Goal: Task Accomplishment & Management: Use online tool/utility

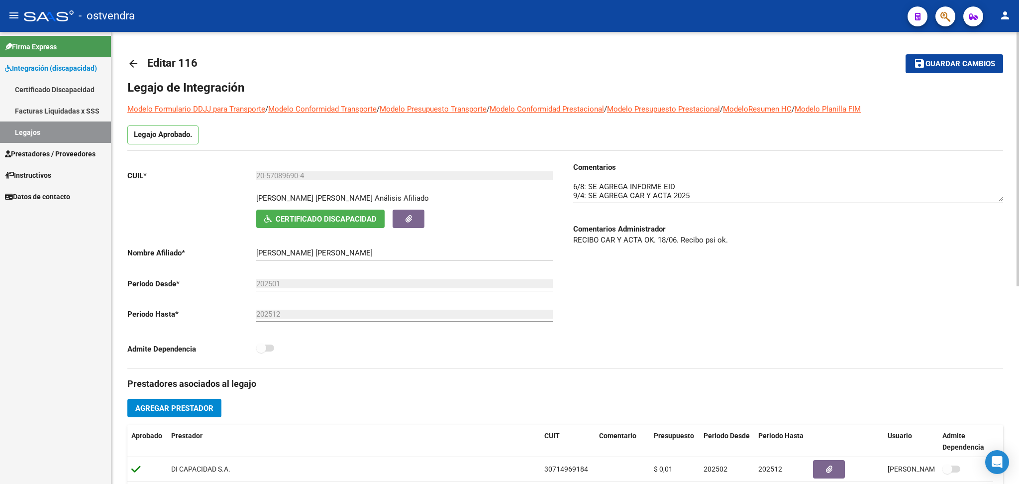
scroll to position [10, 0]
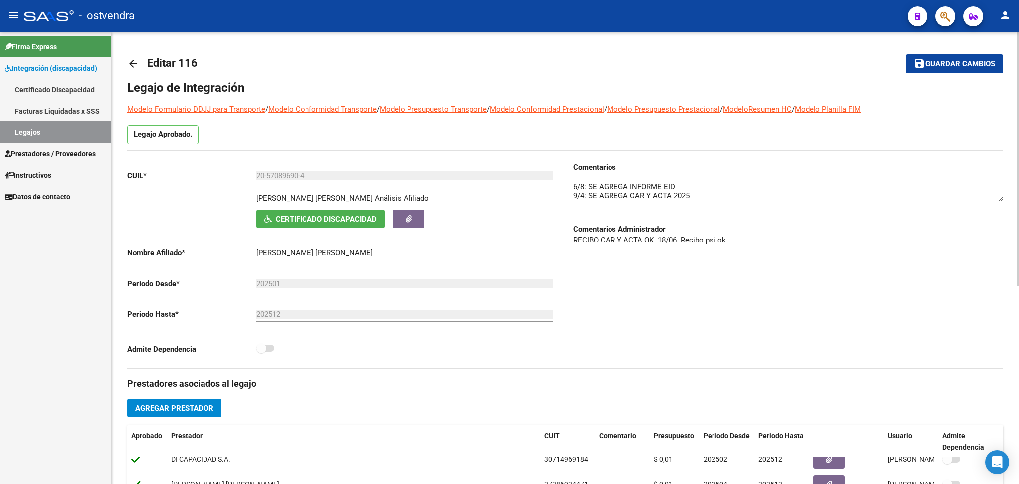
click at [134, 64] on mat-icon "arrow_back" at bounding box center [133, 64] width 12 height 12
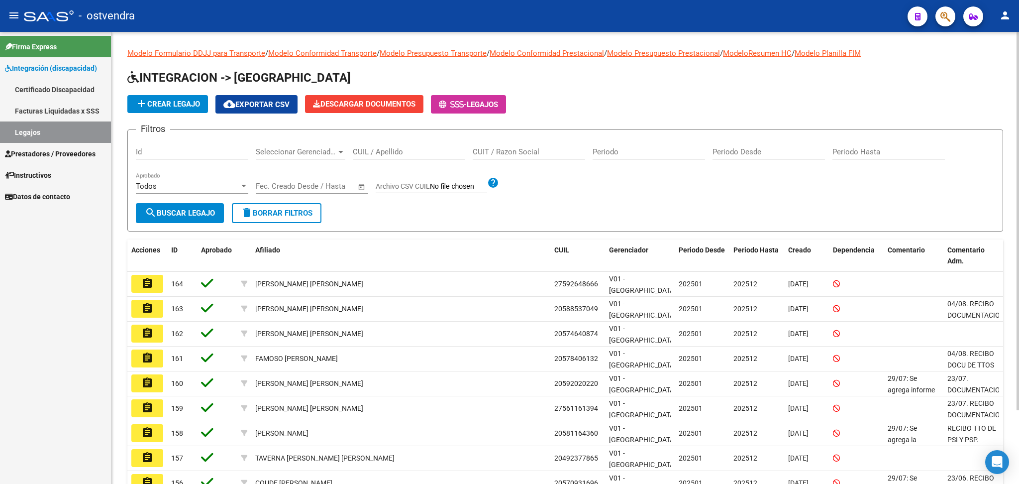
click at [38, 151] on span "Prestadores / Proveedores" at bounding box center [50, 153] width 91 height 11
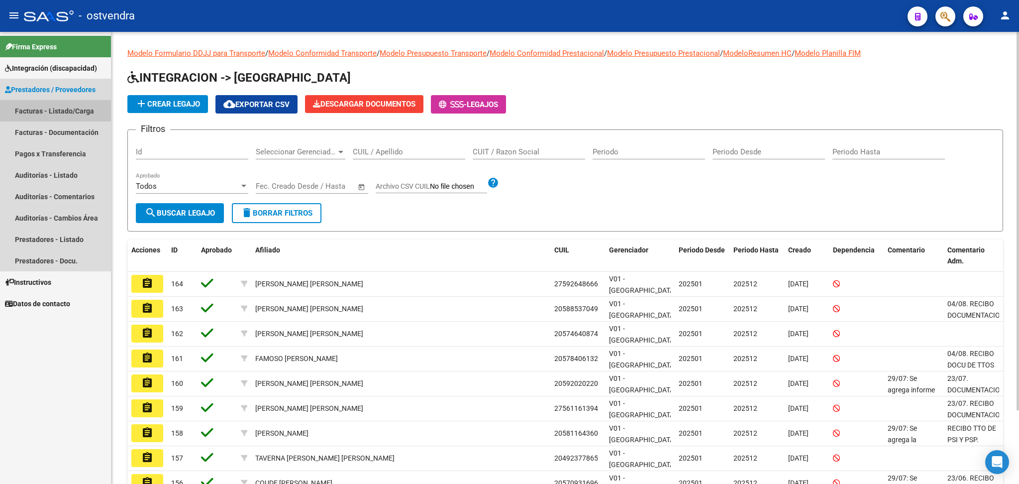
click at [39, 112] on link "Facturas - Listado/Carga" at bounding box center [55, 110] width 111 height 21
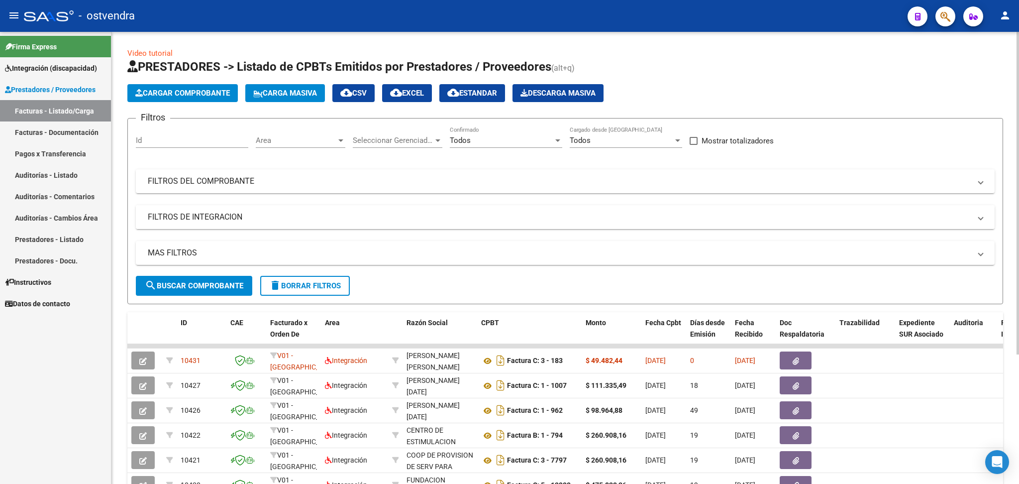
click at [205, 212] on mat-panel-title "FILTROS DE INTEGRACION" at bounding box center [559, 217] width 823 height 11
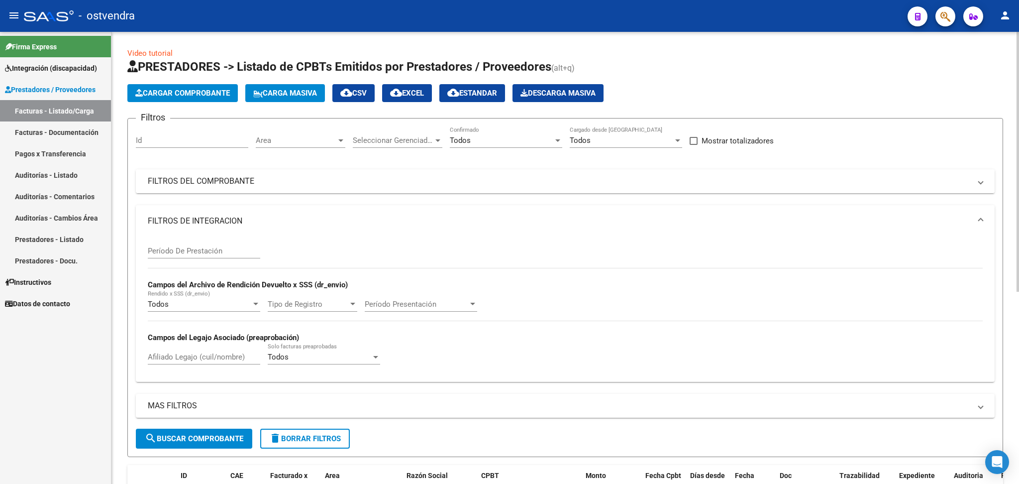
click at [233, 186] on mat-panel-title "FILTROS DEL COMPROBANTE" at bounding box center [559, 181] width 823 height 11
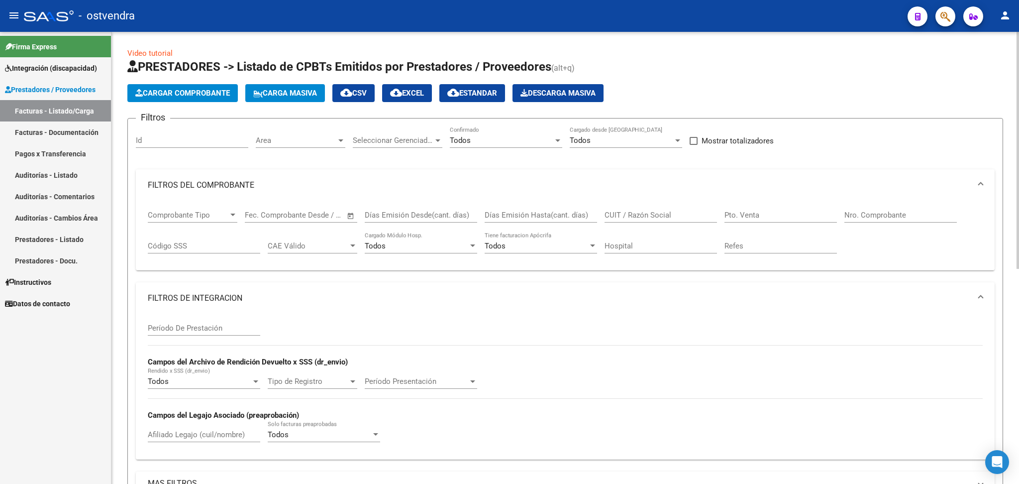
click at [620, 214] on input "CUIT / Razón Social" at bounding box center [661, 215] width 112 height 9
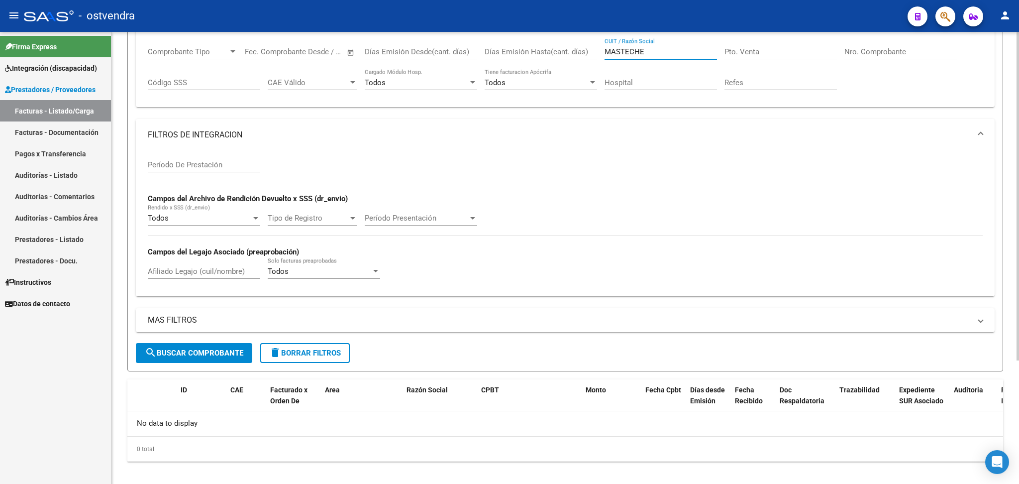
scroll to position [170, 0]
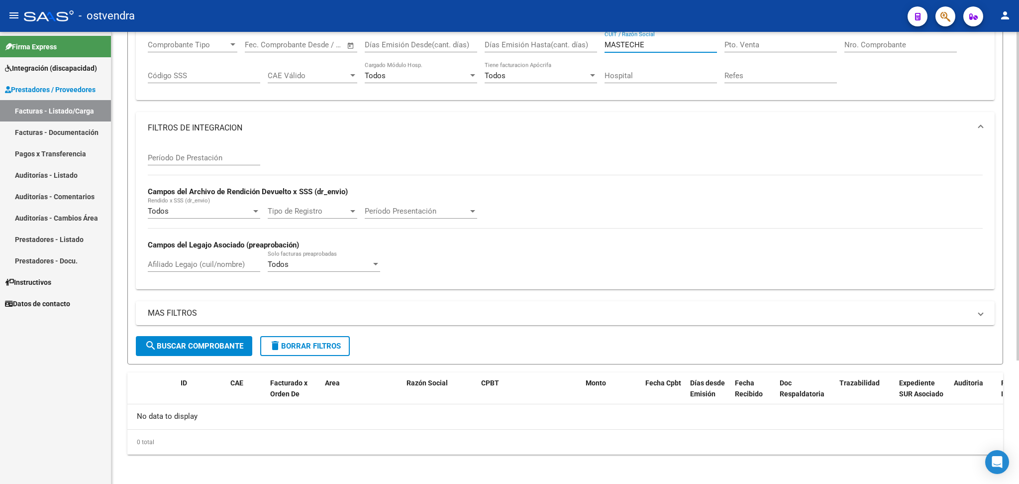
type input "MASTECHE"
click at [208, 338] on button "search Buscar Comprobante" at bounding box center [194, 346] width 116 height 20
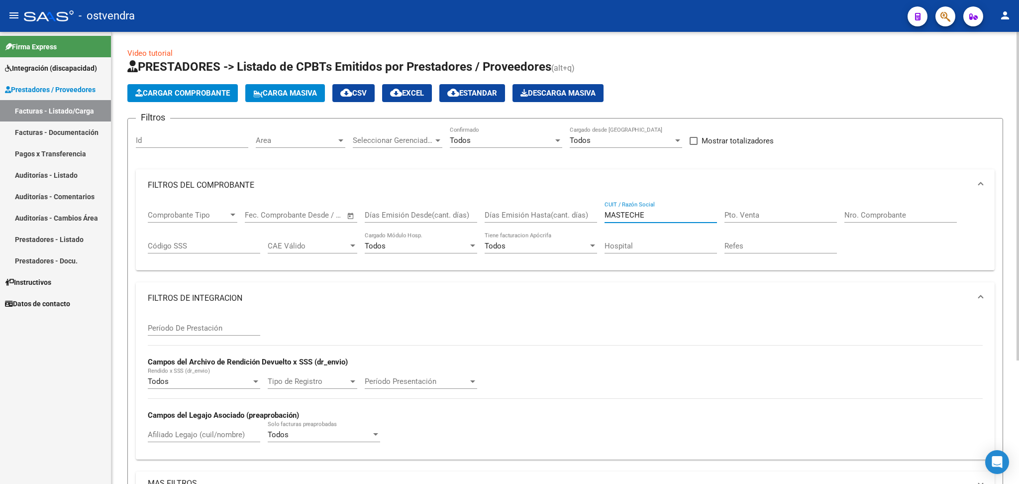
drag, startPoint x: 654, startPoint y: 213, endPoint x: 575, endPoint y: 219, distance: 79.4
click at [575, 219] on div "Comprobante Tipo Comprobante Tipo Start date – End date Fec. Comprobante Desde …" at bounding box center [565, 232] width 835 height 62
paste input "27314483982"
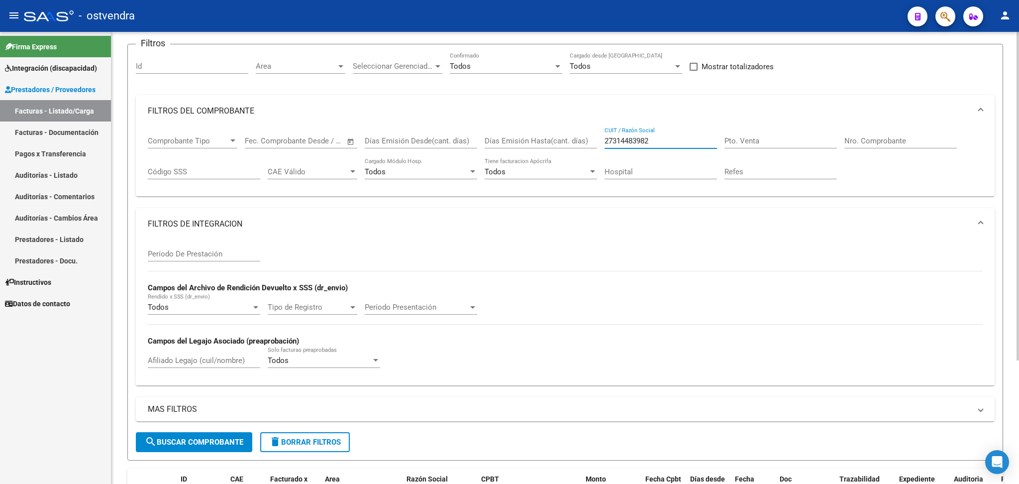
scroll to position [132, 0]
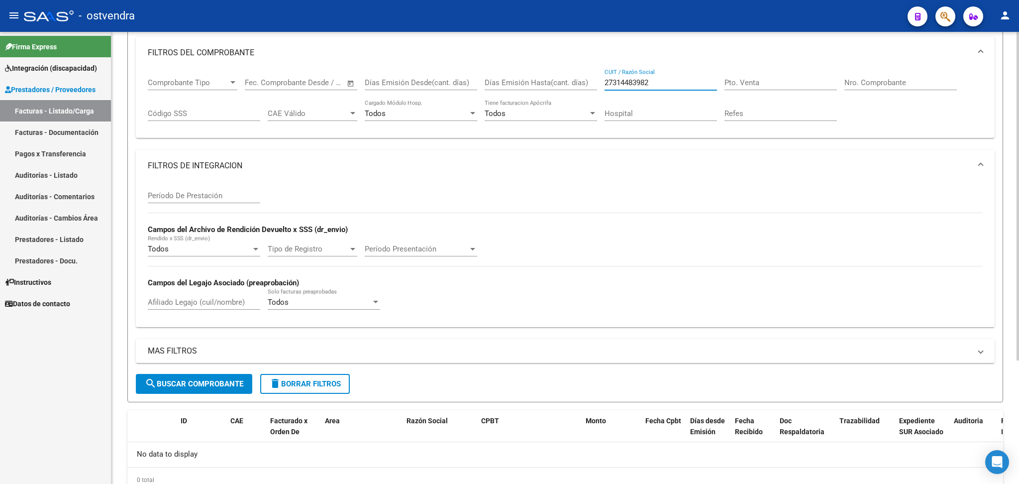
type input "27314483982"
click at [176, 382] on span "search Buscar Comprobante" at bounding box center [194, 383] width 99 height 9
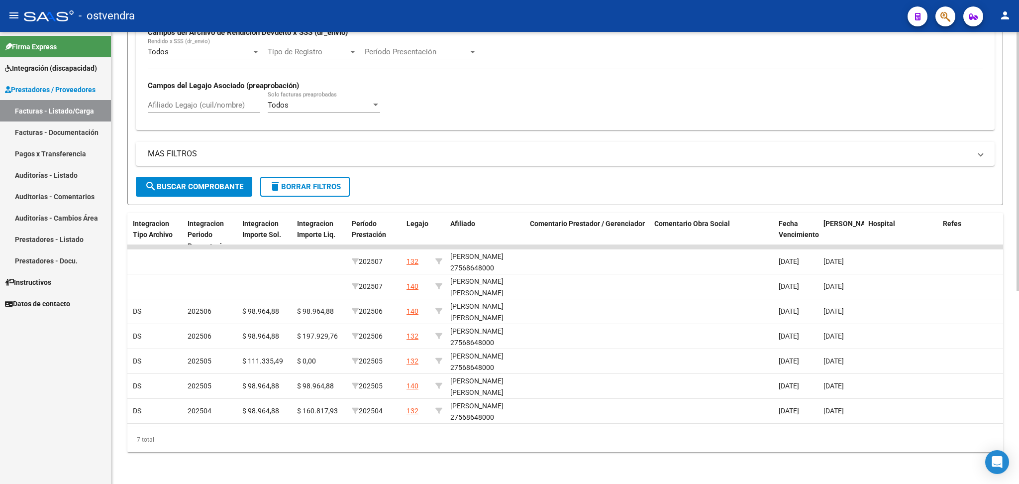
scroll to position [0, 1188]
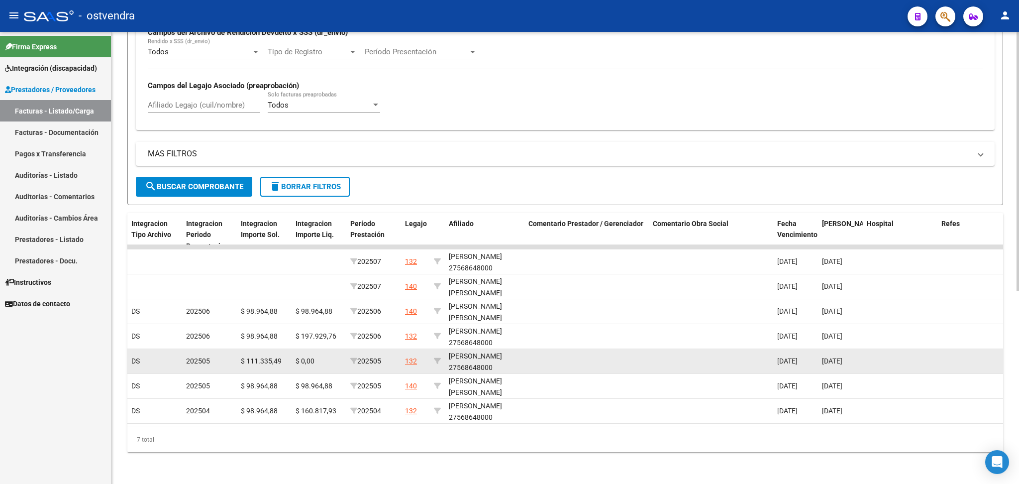
click at [365, 357] on span "202505" at bounding box center [365, 361] width 31 height 8
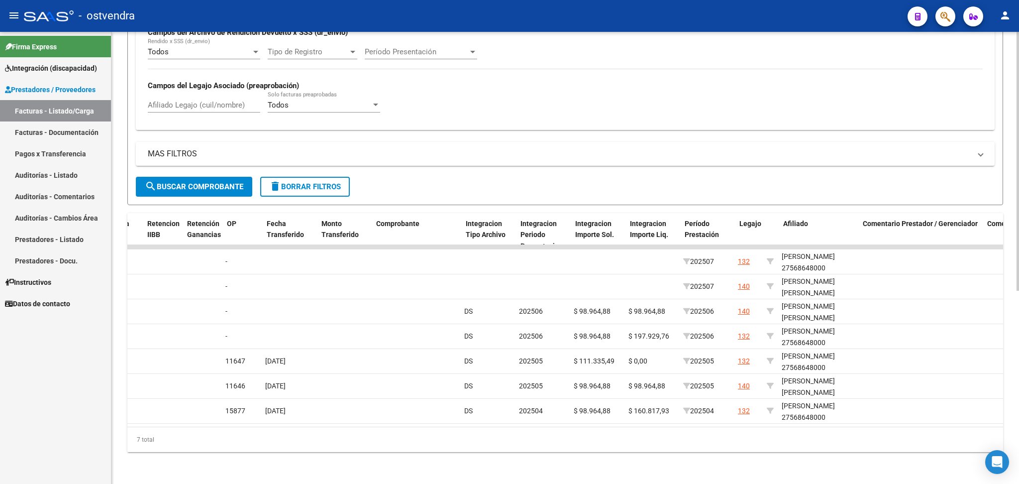
scroll to position [0, 854]
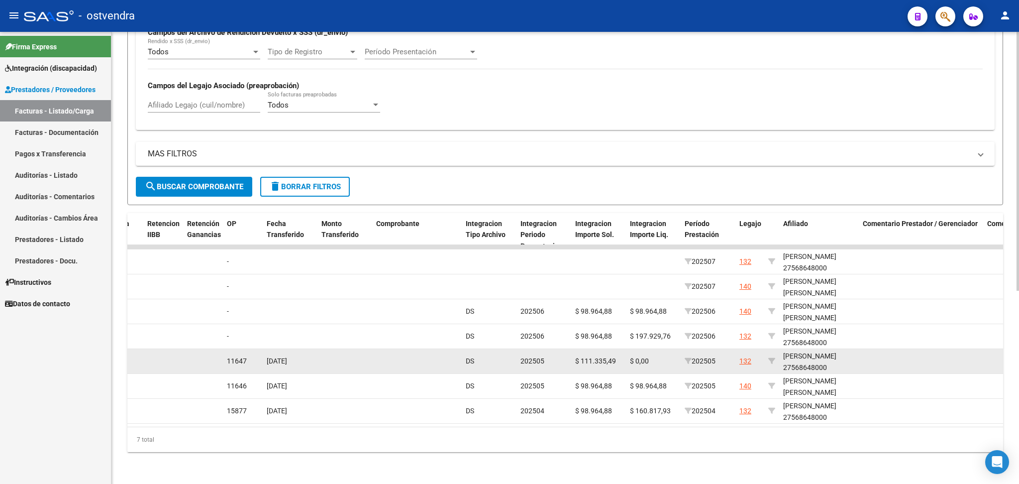
click at [417, 355] on div at bounding box center [417, 360] width 82 height 11
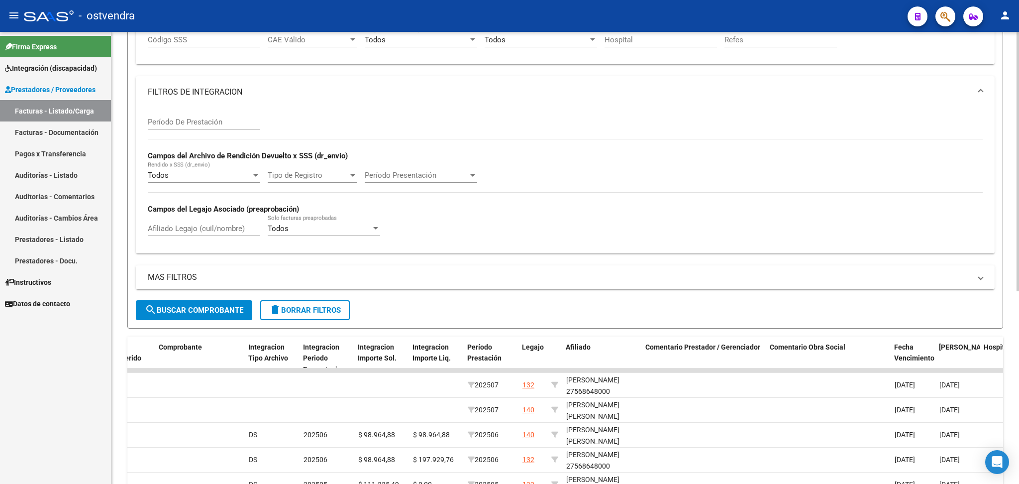
scroll to position [205, 0]
click at [178, 222] on div "Afiliado Legajo (cuil/nombre)" at bounding box center [204, 226] width 112 height 21
click at [170, 307] on span "search Buscar Comprobante" at bounding box center [194, 311] width 99 height 9
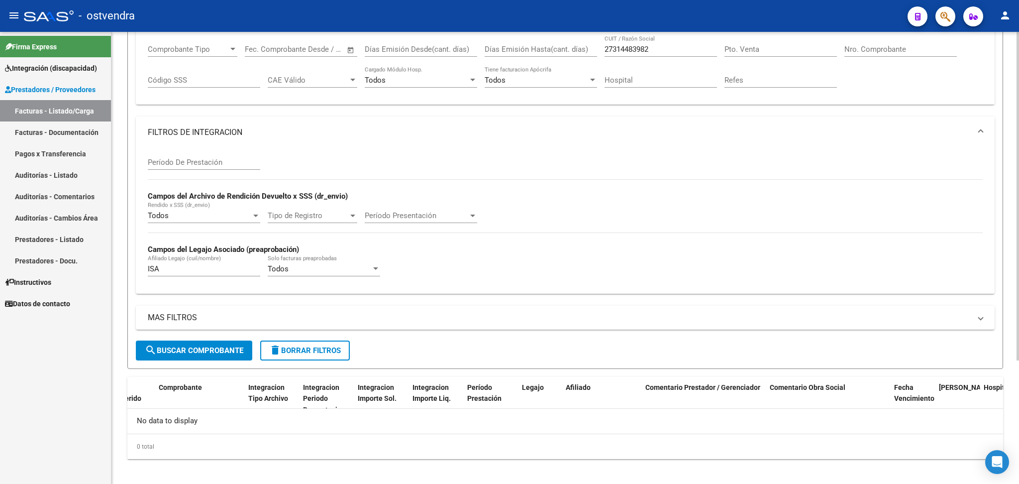
scroll to position [170, 0]
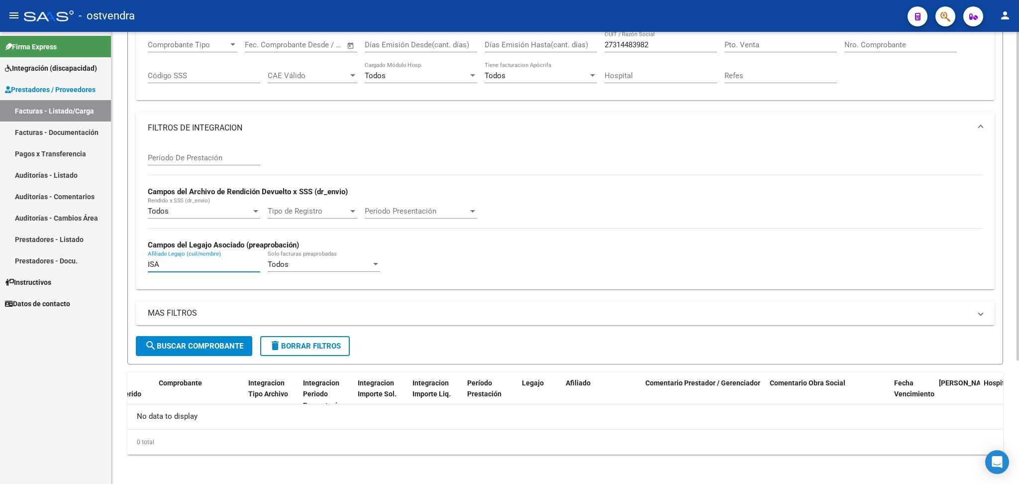
click at [166, 266] on input "ISA" at bounding box center [204, 264] width 112 height 9
type input "[PERSON_NAME]"
click at [165, 336] on button "search Buscar Comprobante" at bounding box center [194, 346] width 116 height 20
drag, startPoint x: 199, startPoint y: 264, endPoint x: 90, endPoint y: 256, distance: 109.3
click at [90, 256] on mat-sidenav-container "Firma Express Integración (discapacidad) Certificado Discapacidad Facturas Liqu…" at bounding box center [509, 258] width 1019 height 452
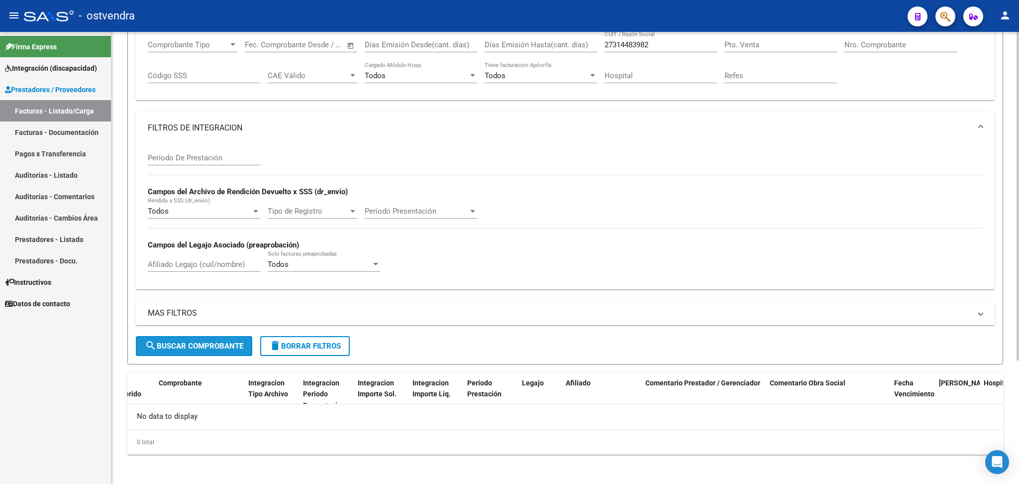
click at [161, 347] on span "search Buscar Comprobante" at bounding box center [194, 345] width 99 height 9
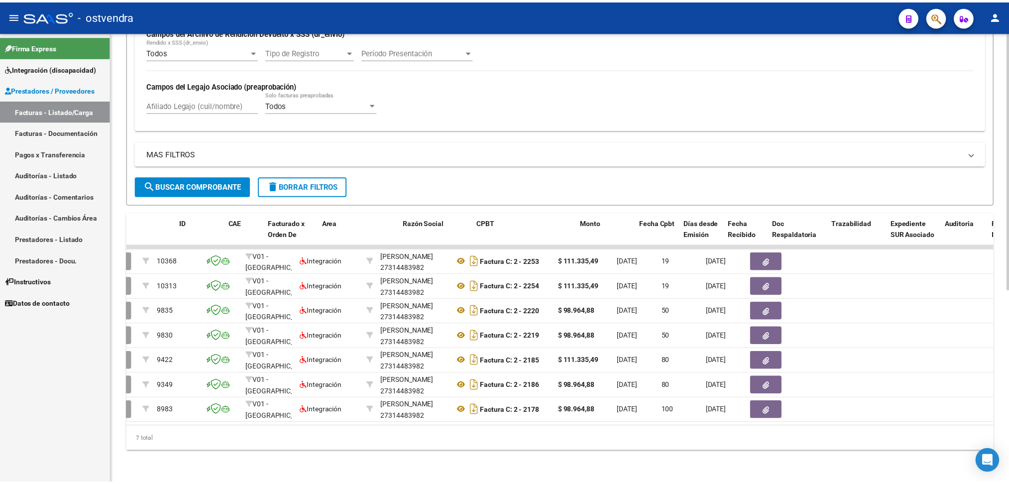
scroll to position [0, 0]
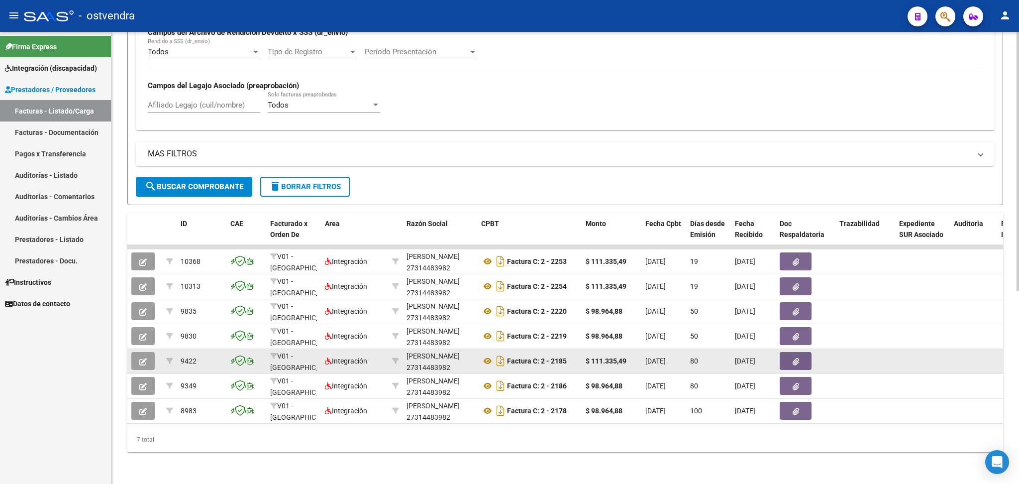
click at [148, 352] on button "button" at bounding box center [142, 361] width 23 height 18
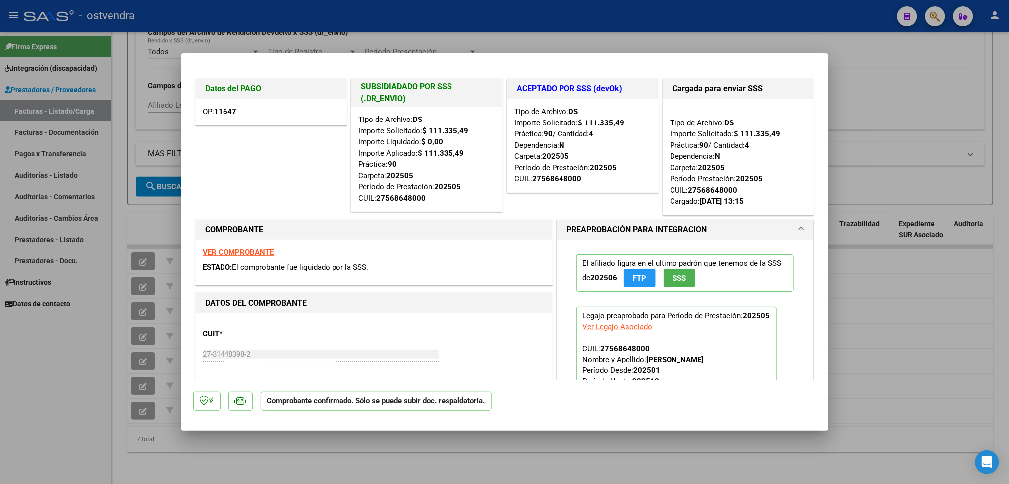
click at [865, 112] on div at bounding box center [504, 242] width 1009 height 484
type input "$ 0,00"
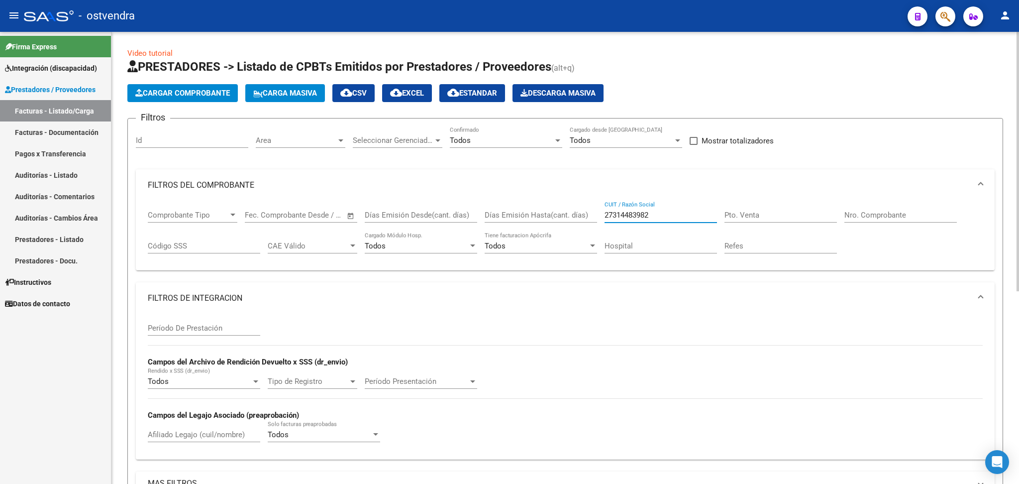
drag, startPoint x: 672, startPoint y: 210, endPoint x: 545, endPoint y: 211, distance: 126.9
click at [545, 211] on div "Comprobante Tipo Comprobante Tipo Start date – End date Fec. Comprobante Desde …" at bounding box center [565, 232] width 835 height 62
paste input "3479096"
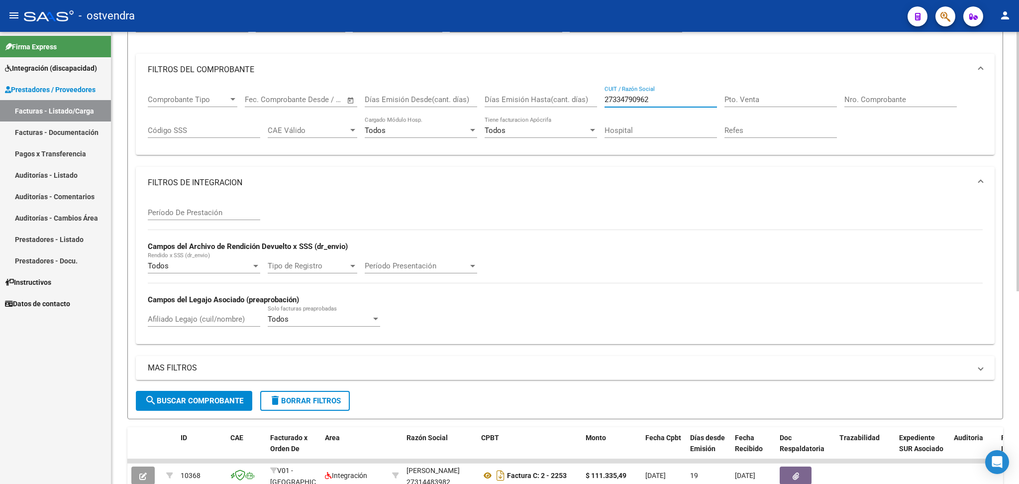
scroll to position [132, 0]
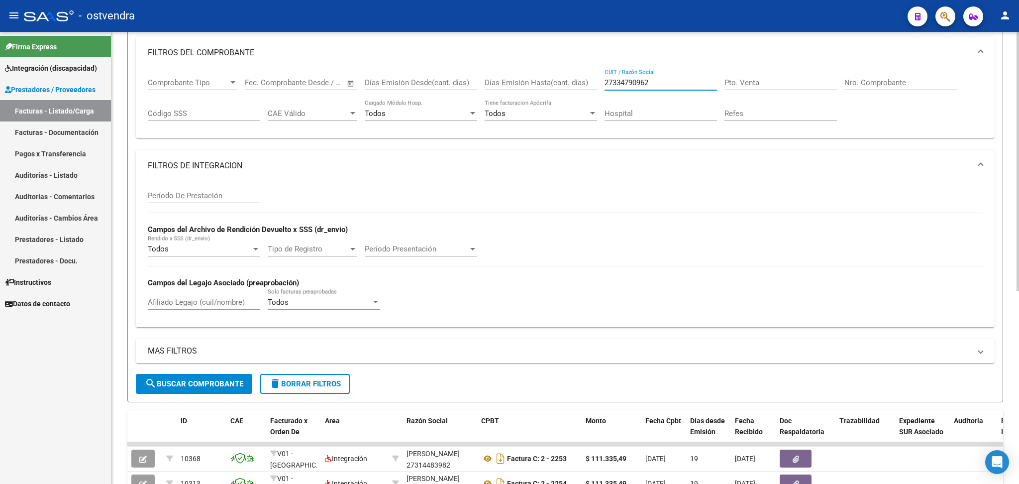
click at [214, 375] on button "search Buscar Comprobante" at bounding box center [194, 384] width 116 height 20
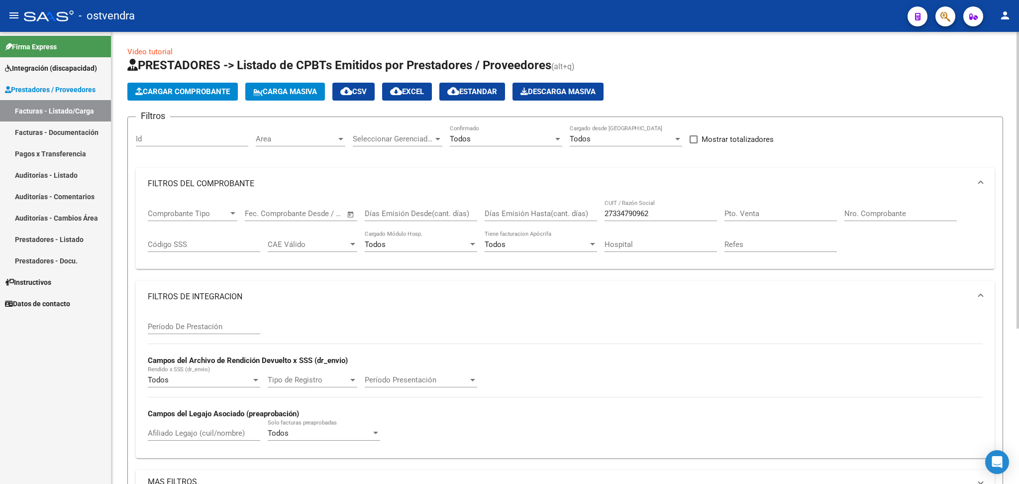
scroll to position [0, 0]
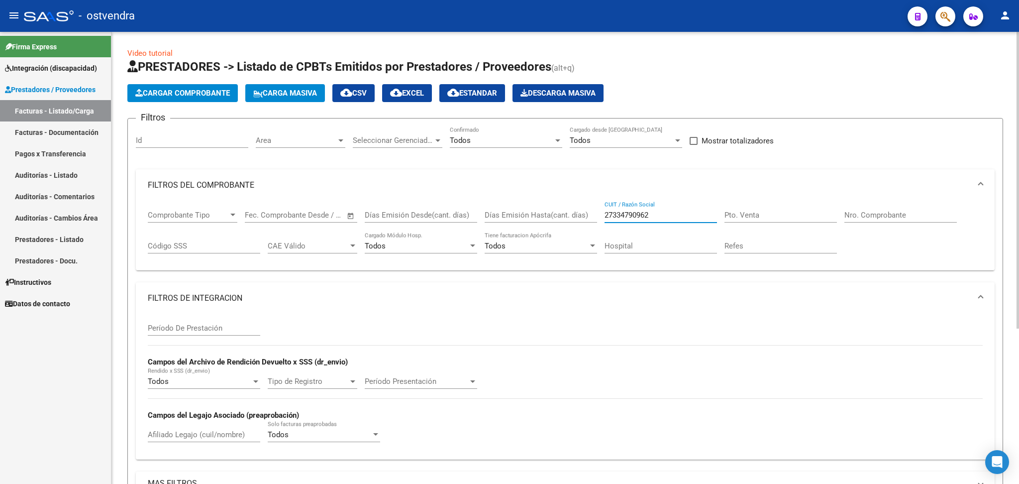
drag, startPoint x: 569, startPoint y: 215, endPoint x: 520, endPoint y: 214, distance: 49.8
click at [520, 214] on div "Comprobante Tipo Comprobante Tipo Start date – End date Fec. Comprobante Desde …" at bounding box center [565, 232] width 835 height 62
paste input "30712227717"
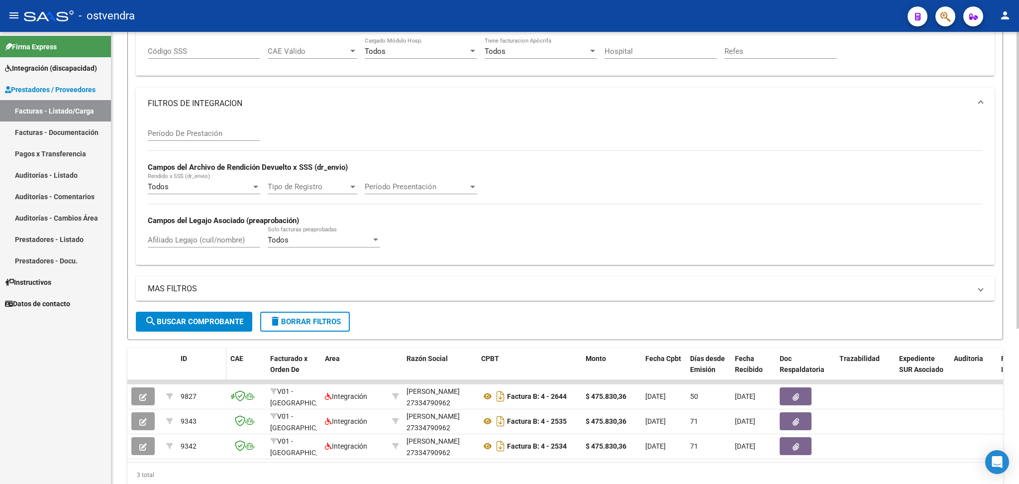
scroll to position [238, 0]
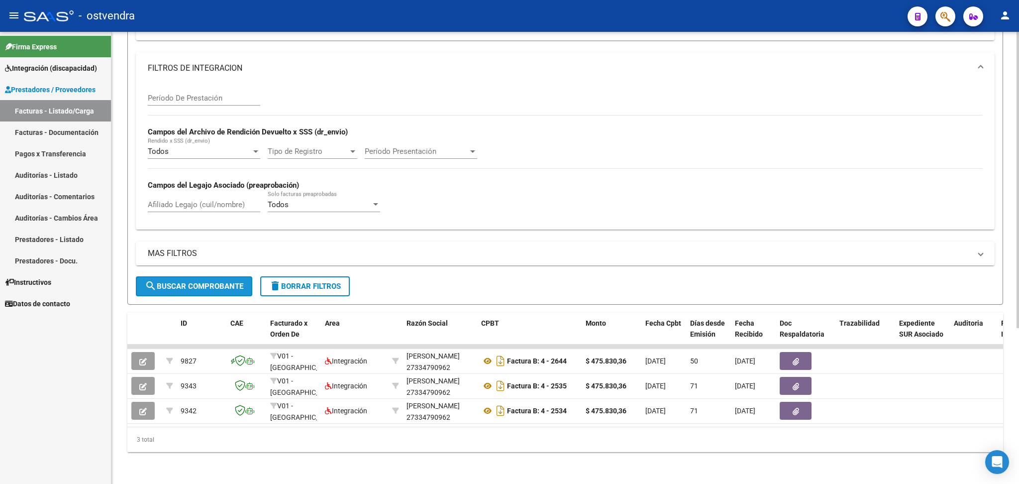
click at [201, 282] on button "search Buscar Comprobante" at bounding box center [194, 286] width 116 height 20
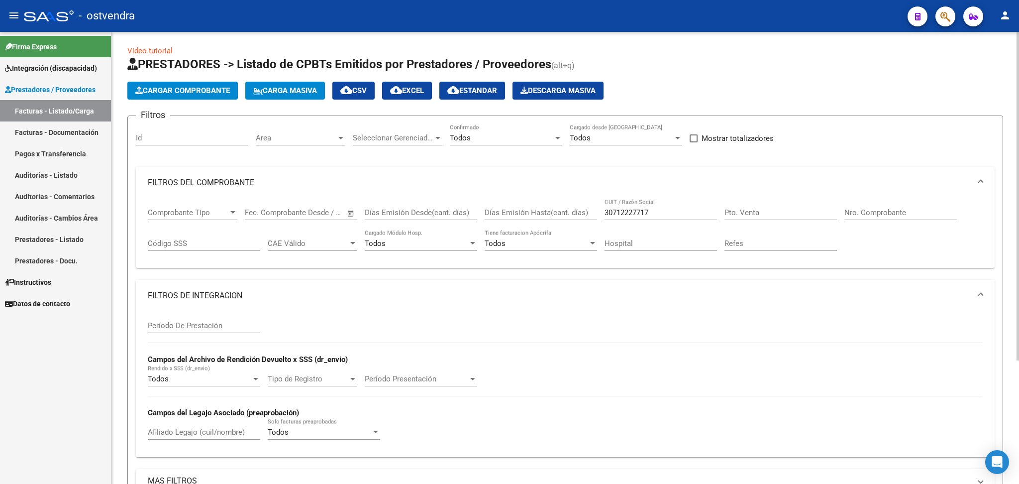
scroll to position [0, 0]
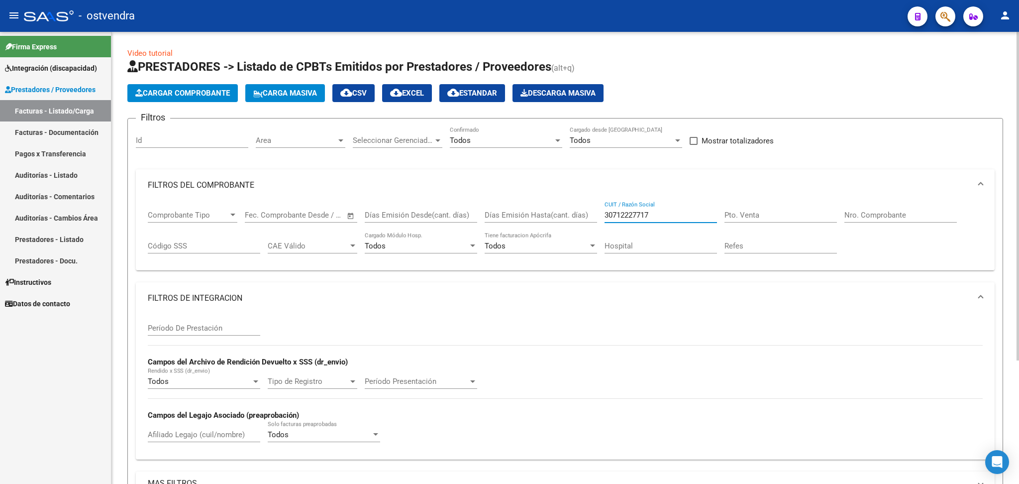
drag, startPoint x: 669, startPoint y: 217, endPoint x: 573, endPoint y: 218, distance: 96.1
click at [573, 218] on div "Comprobante Tipo Comprobante Tipo Start date – End date Fec. Comprobante Desde …" at bounding box center [565, 232] width 835 height 62
paste input "1058504"
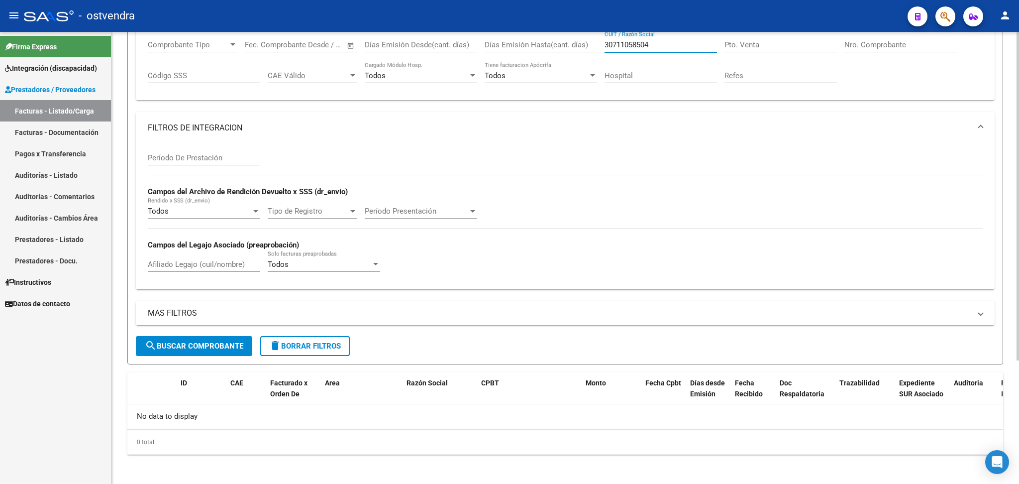
type input "30711058504"
click at [181, 341] on span "search Buscar Comprobante" at bounding box center [194, 345] width 99 height 9
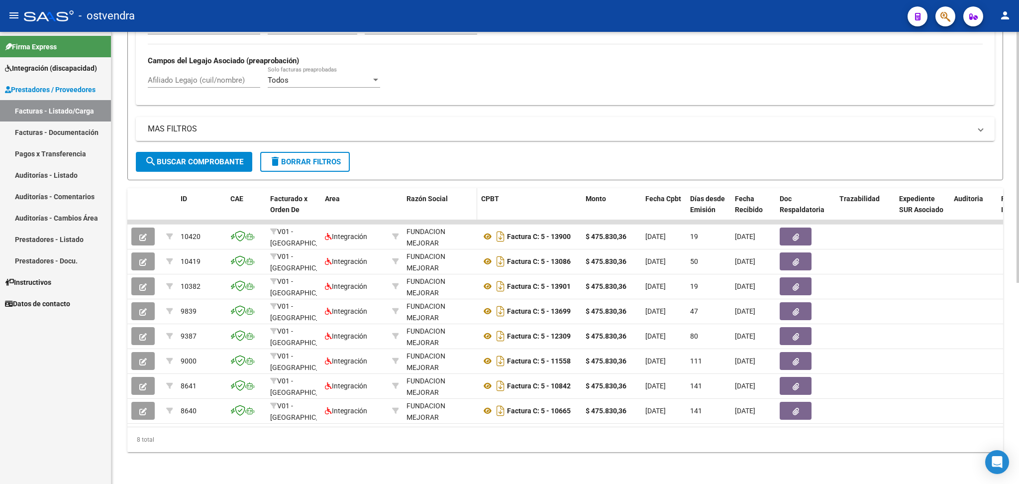
scroll to position [362, 0]
click at [190, 76] on input "Afiliado Legajo (cuil/nombre)" at bounding box center [204, 80] width 112 height 9
type input "COUDE"
click at [176, 157] on span "search Buscar Comprobante" at bounding box center [194, 161] width 99 height 9
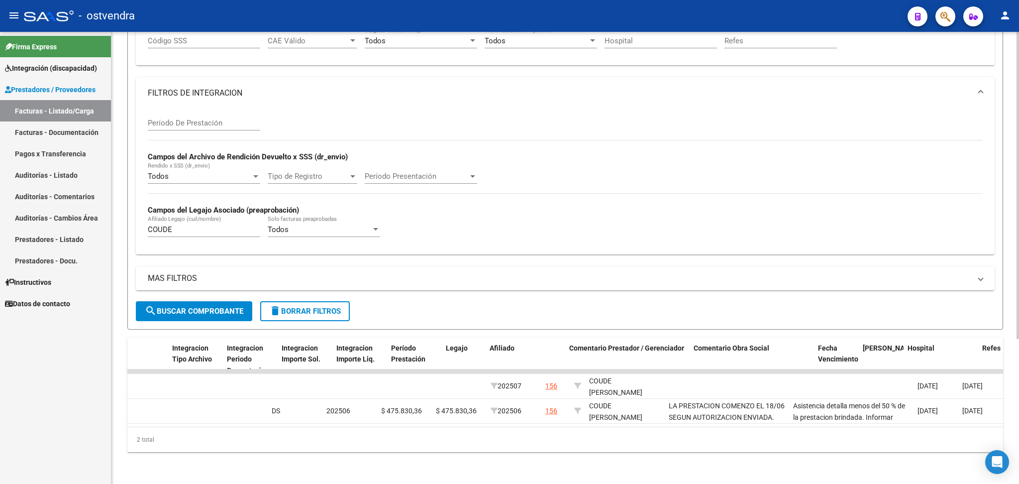
scroll to position [0, 1148]
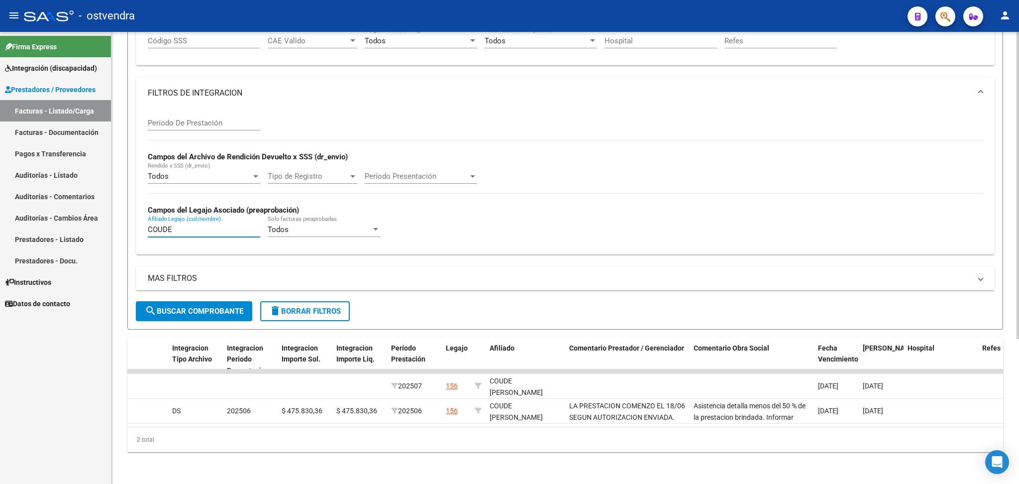
click at [190, 225] on input "COUDE" at bounding box center [204, 229] width 112 height 9
drag, startPoint x: 190, startPoint y: 218, endPoint x: 139, endPoint y: 218, distance: 51.3
click at [139, 218] on div "Período De Prestación Campos del Archivo de Rendición Devuelto x SSS (dr_envio)…" at bounding box center [565, 181] width 859 height 145
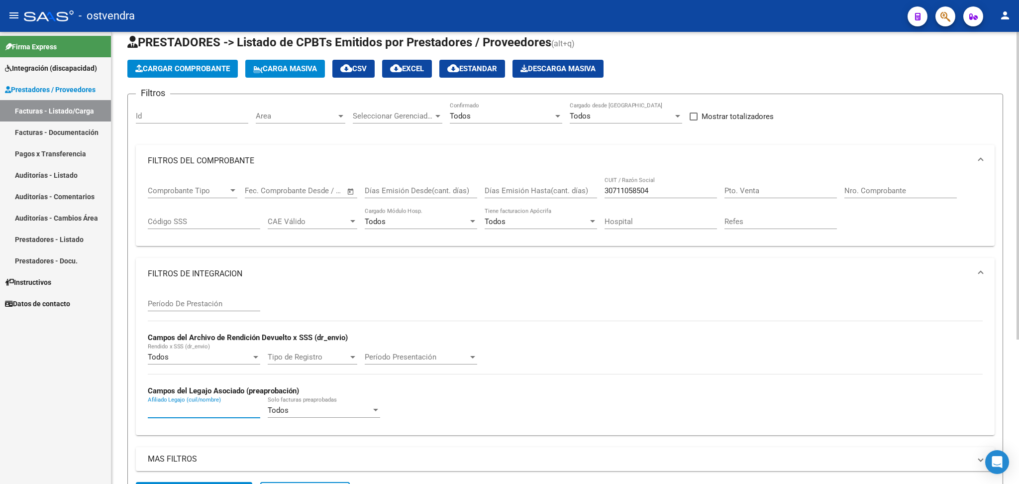
scroll to position [0, 0]
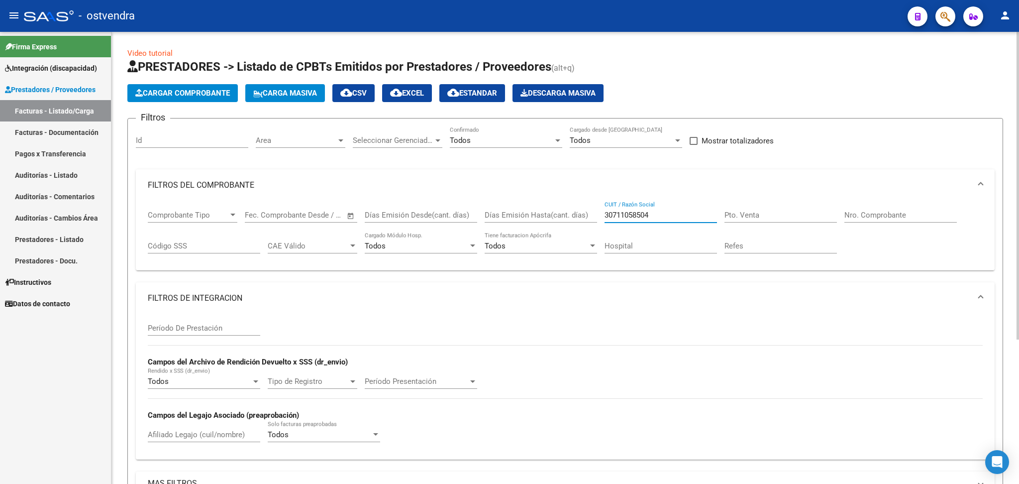
drag, startPoint x: 659, startPoint y: 215, endPoint x: 537, endPoint y: 222, distance: 121.6
click at [537, 222] on div "Comprobante Tipo Comprobante Tipo Start date – End date Fec. Comprobante Desde …" at bounding box center [565, 232] width 835 height 62
paste input "27400211669"
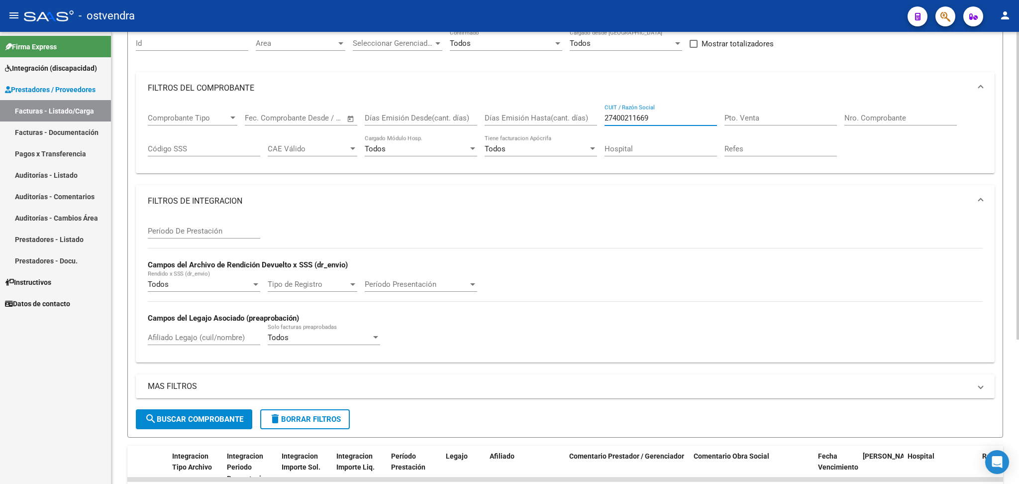
scroll to position [132, 0]
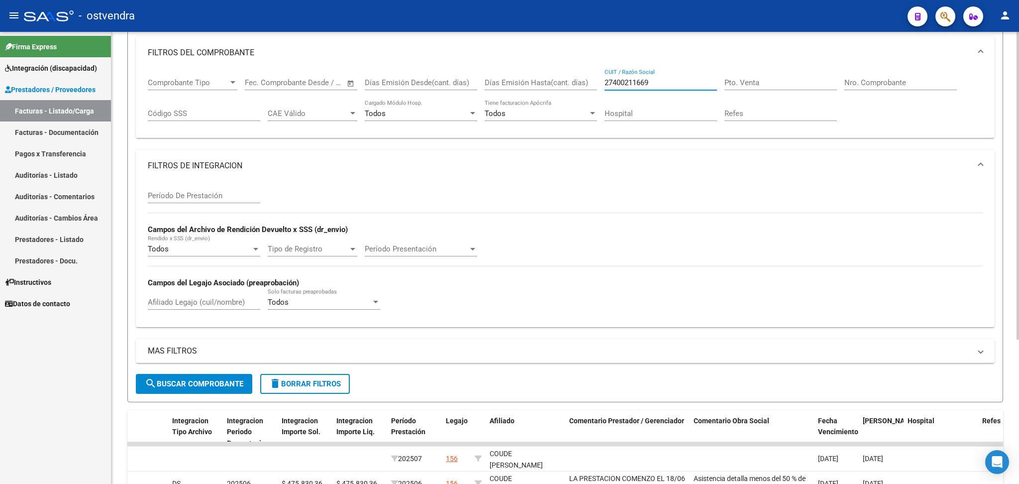
click at [213, 379] on span "search Buscar Comprobante" at bounding box center [194, 383] width 99 height 9
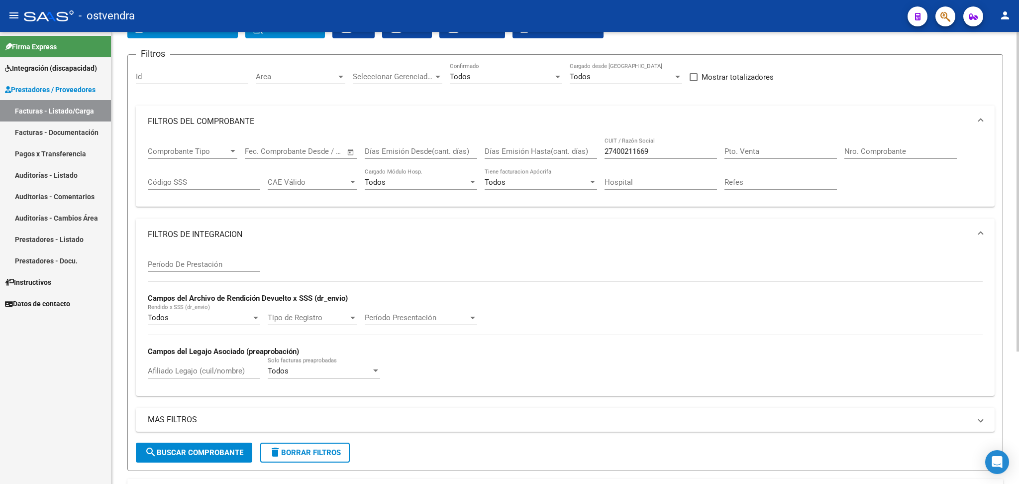
scroll to position [56, 0]
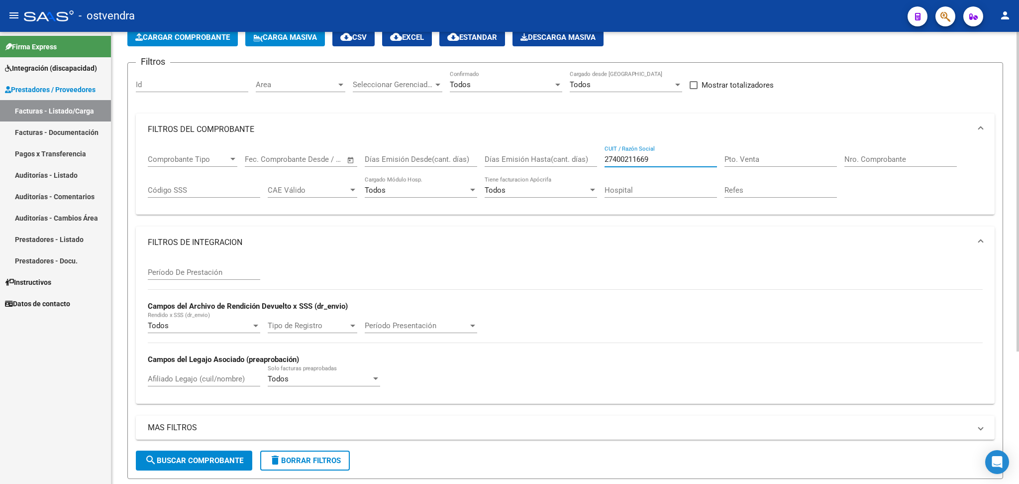
drag, startPoint x: 660, startPoint y: 161, endPoint x: 551, endPoint y: 166, distance: 108.6
click at [551, 166] on div "Comprobante Tipo Comprobante Tipo Start date – End date Fec. Comprobante Desde …" at bounding box center [565, 176] width 835 height 62
paste input "371352576"
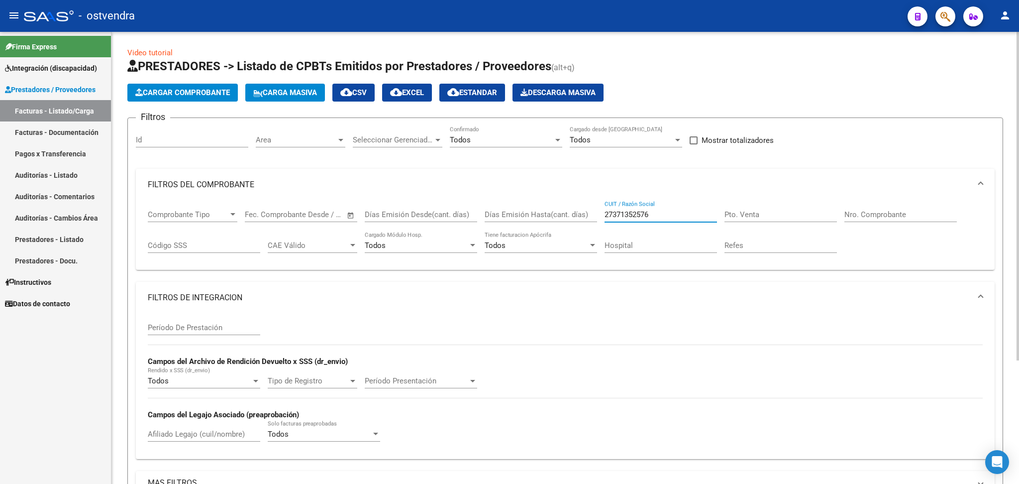
scroll to position [0, 0]
click at [658, 200] on mat-expansion-panel-header "FILTROS DEL COMPROBANTE" at bounding box center [565, 185] width 859 height 32
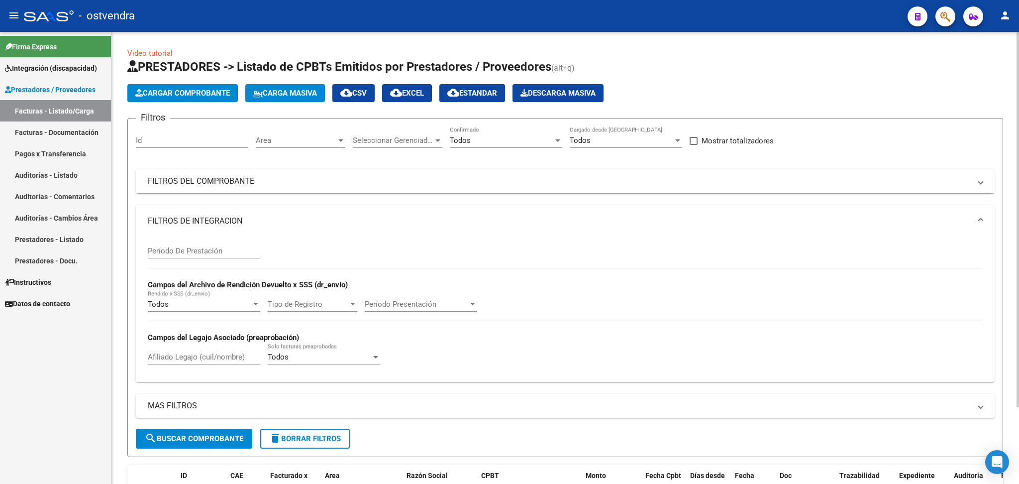
click at [656, 189] on mat-expansion-panel-header "FILTROS DEL COMPROBANTE" at bounding box center [565, 181] width 859 height 24
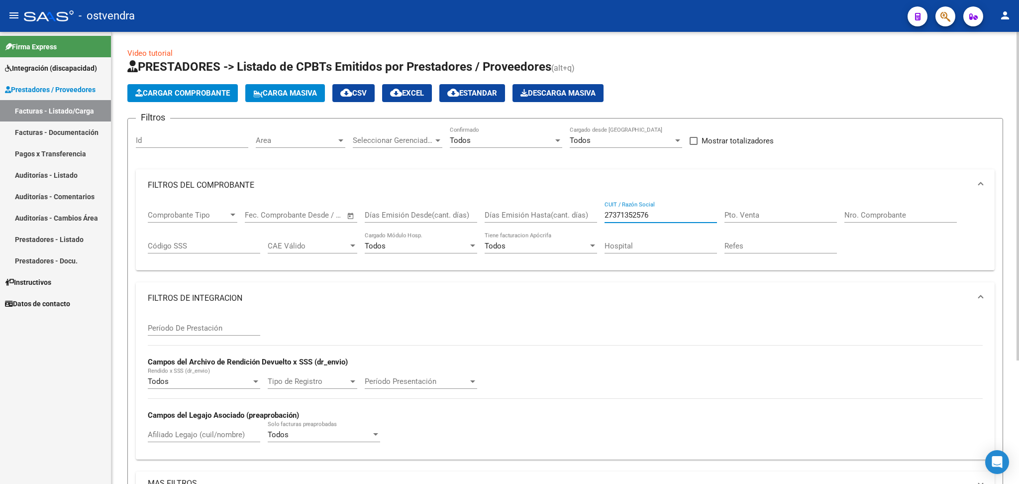
drag, startPoint x: 664, startPoint y: 214, endPoint x: 552, endPoint y: 210, distance: 112.1
click at [552, 210] on div "Comprobante Tipo Comprobante Tipo Start date – End date Fec. Comprobante Desde …" at bounding box center [565, 232] width 835 height 62
paste input "235676090"
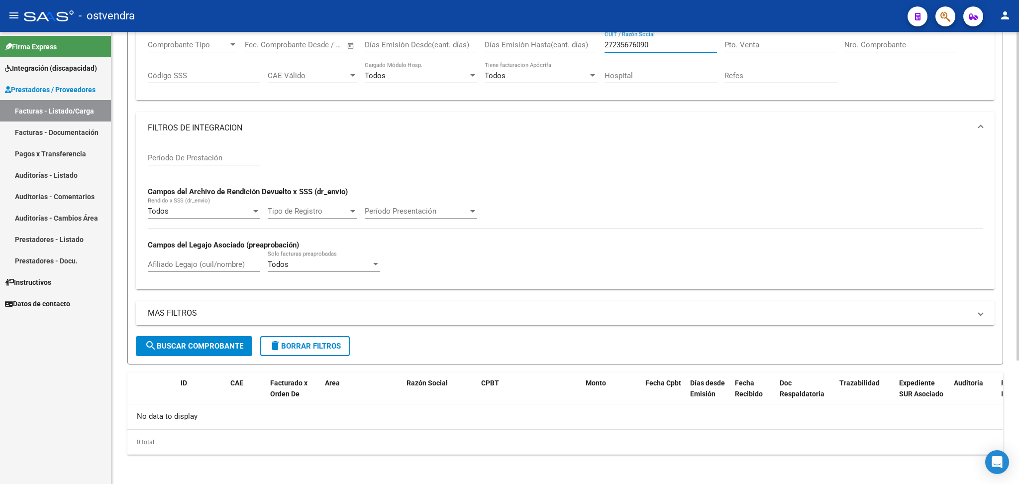
type input "27235676090"
click at [181, 343] on span "search Buscar Comprobante" at bounding box center [194, 345] width 99 height 9
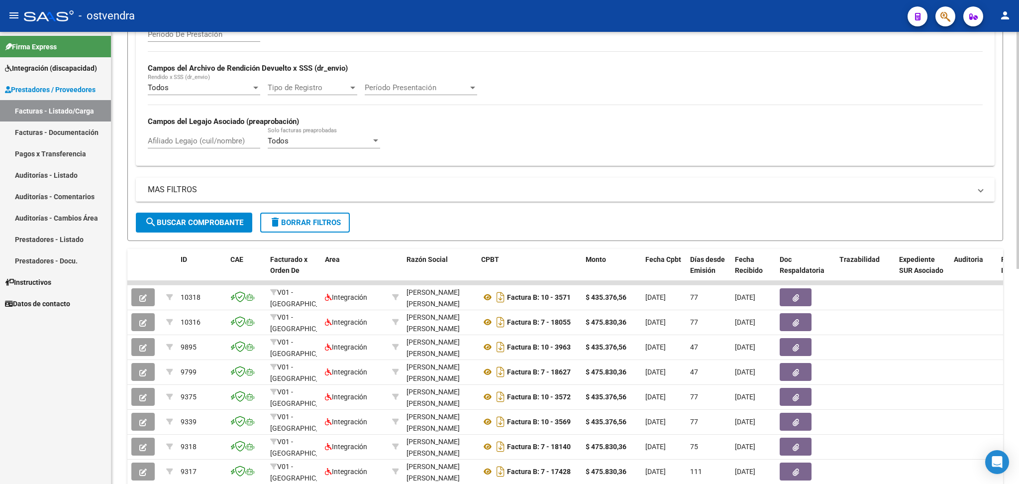
scroll to position [369, 0]
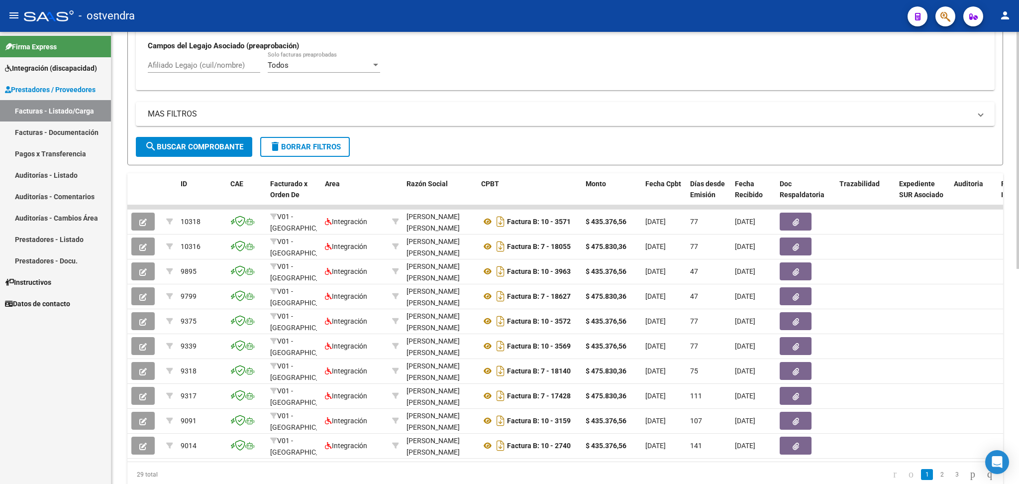
click at [181, 69] on div "Afiliado Legajo (cuil/nombre)" at bounding box center [204, 61] width 112 height 21
type input "ZAPATA"
click at [173, 146] on span "search Buscar Comprobante" at bounding box center [194, 146] width 99 height 9
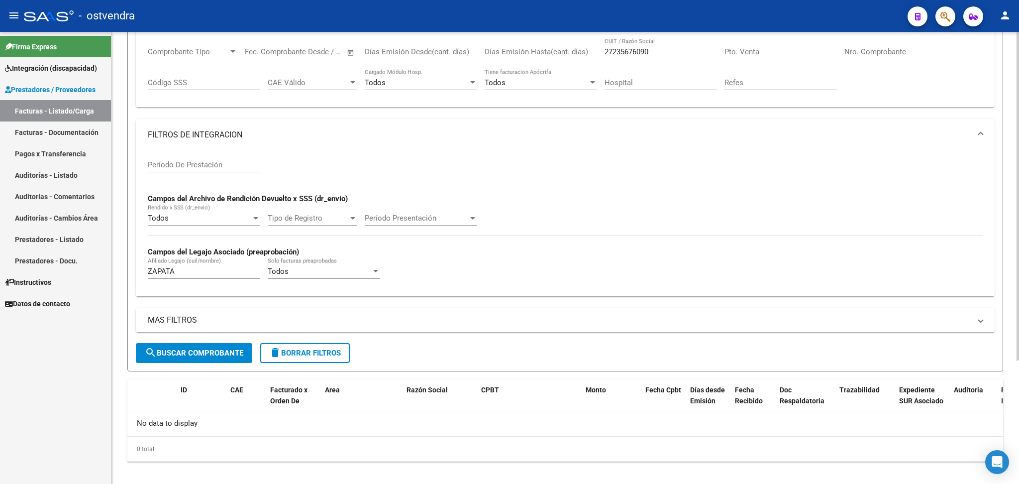
scroll to position [170, 0]
